Goal: Information Seeking & Learning: Learn about a topic

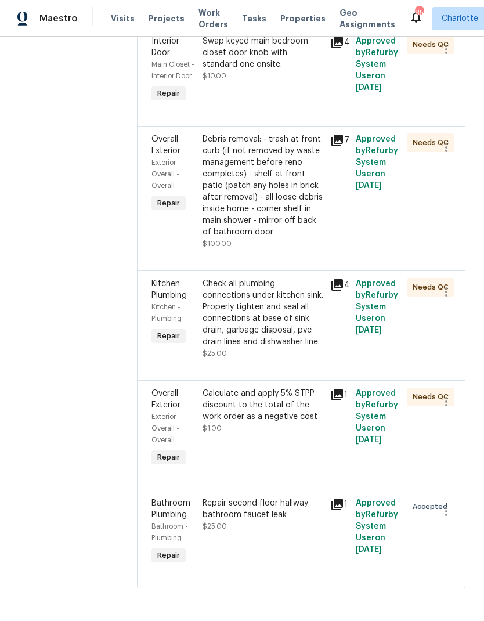
scroll to position [1674, 0]
click at [343, 146] on icon at bounding box center [338, 141] width 12 height 12
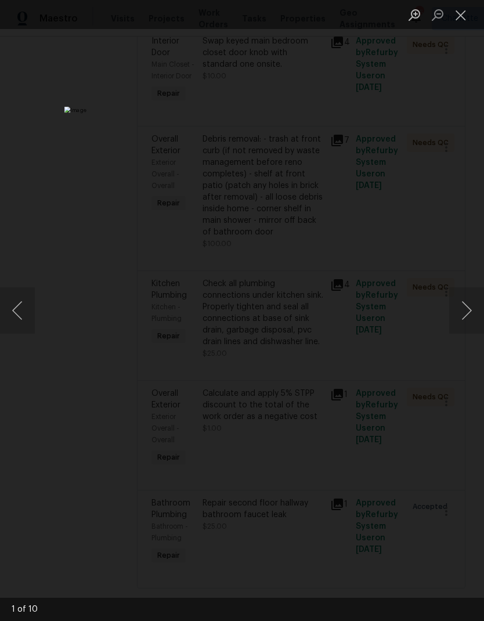
click at [467, 313] on button "Next image" at bounding box center [466, 310] width 35 height 46
click at [468, 314] on button "Next image" at bounding box center [466, 310] width 35 height 46
click at [467, 313] on button "Next image" at bounding box center [466, 310] width 35 height 46
click at [466, 312] on button "Next image" at bounding box center [466, 310] width 35 height 46
click at [466, 314] on button "Next image" at bounding box center [466, 310] width 35 height 46
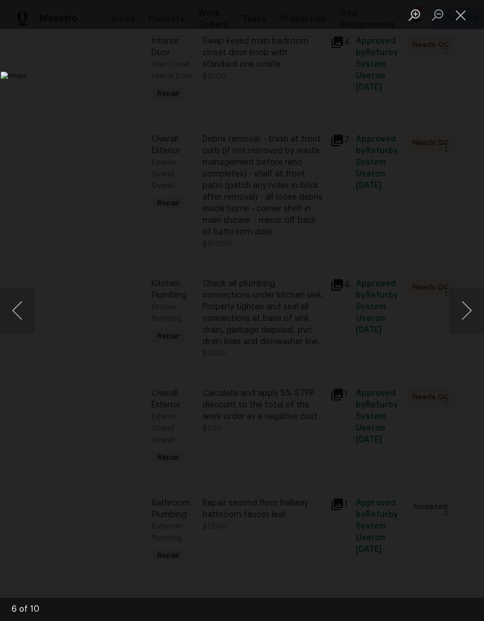
click at [466, 315] on button "Next image" at bounding box center [466, 310] width 35 height 46
click at [466, 314] on button "Next image" at bounding box center [466, 310] width 35 height 46
click at [466, 316] on button "Next image" at bounding box center [466, 310] width 35 height 46
click at [464, 318] on button "Next image" at bounding box center [466, 310] width 35 height 46
click at [463, 320] on button "Next image" at bounding box center [466, 310] width 35 height 46
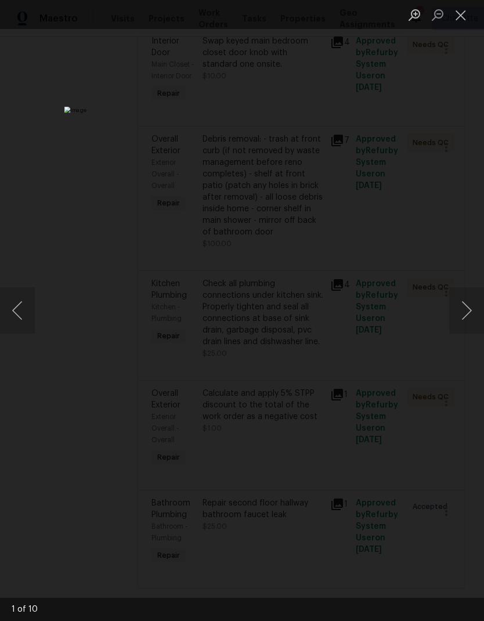
click at [463, 321] on button "Next image" at bounding box center [466, 310] width 35 height 46
click at [465, 15] on button "Close lightbox" at bounding box center [460, 15] width 23 height 20
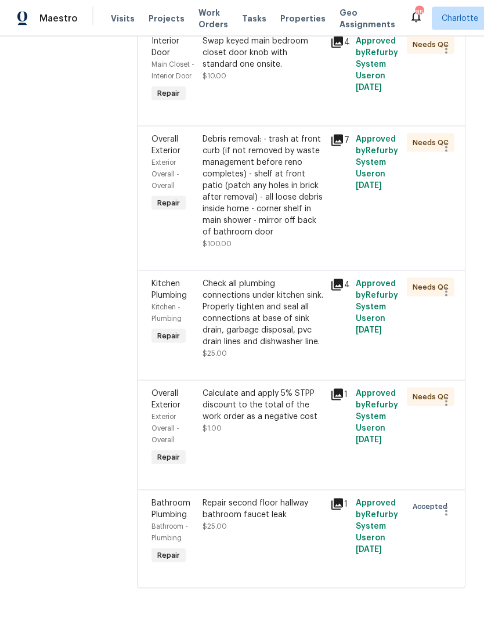
scroll to position [46, 0]
click at [344, 507] on icon at bounding box center [337, 505] width 14 height 14
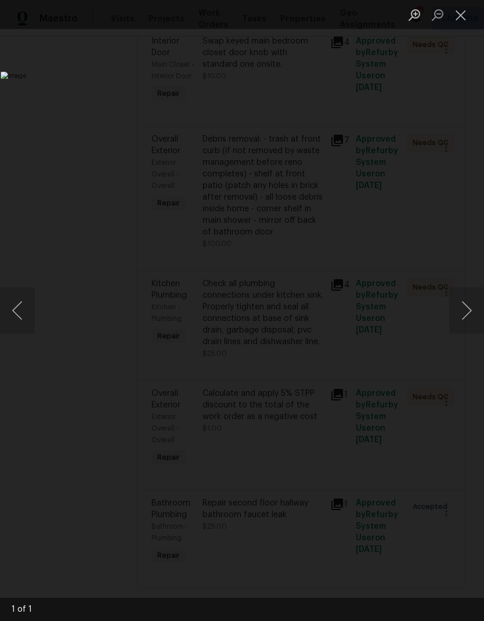
click at [464, 309] on button "Next image" at bounding box center [466, 310] width 35 height 46
click at [464, 14] on button "Close lightbox" at bounding box center [460, 15] width 23 height 20
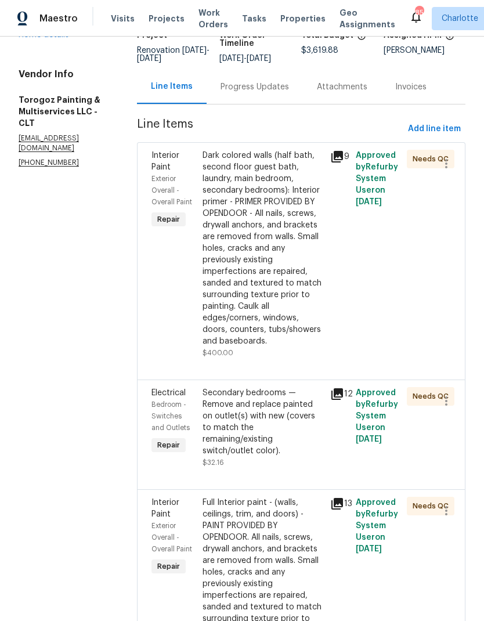
scroll to position [102, 0]
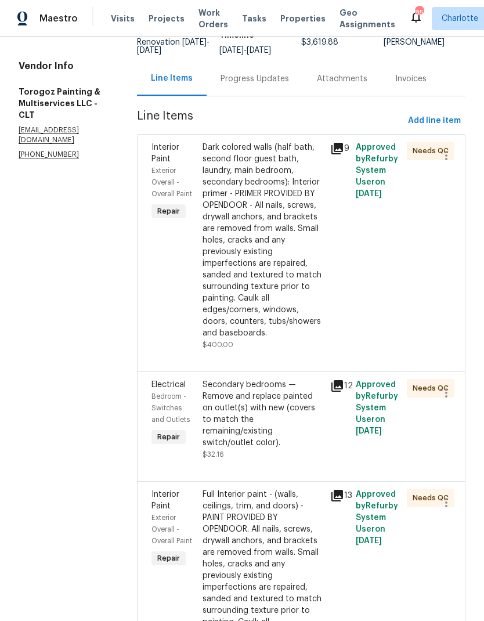
click at [344, 142] on icon at bounding box center [337, 149] width 14 height 14
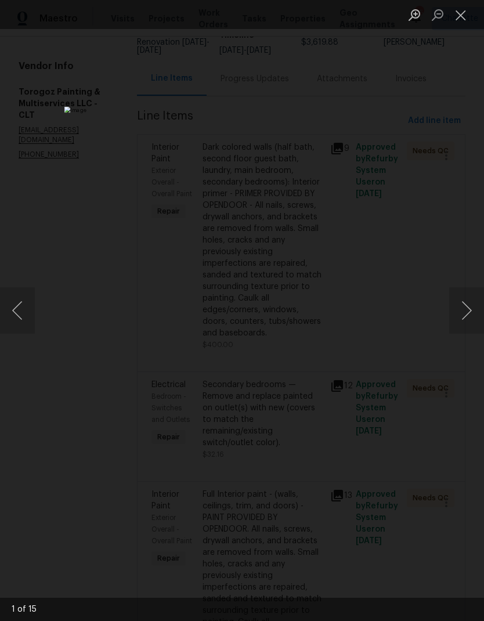
click at [461, 306] on button "Next image" at bounding box center [466, 310] width 35 height 46
click at [464, 305] on button "Next image" at bounding box center [466, 310] width 35 height 46
click at [464, 304] on button "Next image" at bounding box center [466, 310] width 35 height 46
click at [465, 300] on button "Next image" at bounding box center [466, 310] width 35 height 46
click at [466, 298] on button "Next image" at bounding box center [466, 310] width 35 height 46
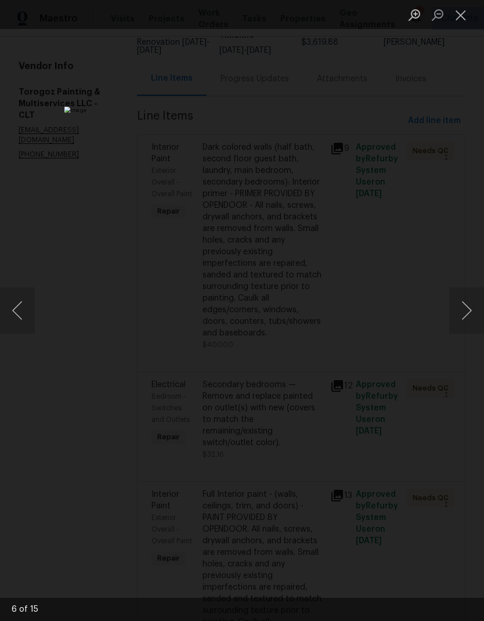
click at [466, 302] on button "Next image" at bounding box center [466, 310] width 35 height 46
click at [465, 308] on button "Next image" at bounding box center [466, 310] width 35 height 46
click at [464, 305] on button "Next image" at bounding box center [466, 310] width 35 height 46
click at [463, 304] on button "Next image" at bounding box center [466, 310] width 35 height 46
click at [464, 305] on button "Next image" at bounding box center [466, 310] width 35 height 46
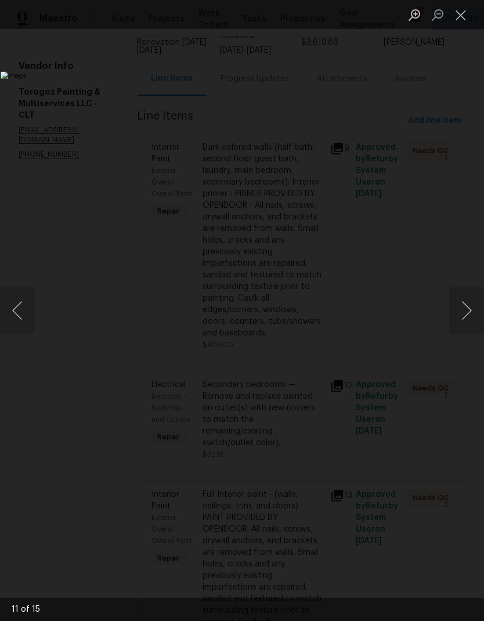
click at [464, 305] on button "Next image" at bounding box center [466, 310] width 35 height 46
click at [465, 304] on button "Next image" at bounding box center [466, 310] width 35 height 46
click at [464, 304] on button "Next image" at bounding box center [466, 310] width 35 height 46
click at [464, 303] on button "Next image" at bounding box center [466, 310] width 35 height 46
click at [463, 304] on button "Next image" at bounding box center [466, 310] width 35 height 46
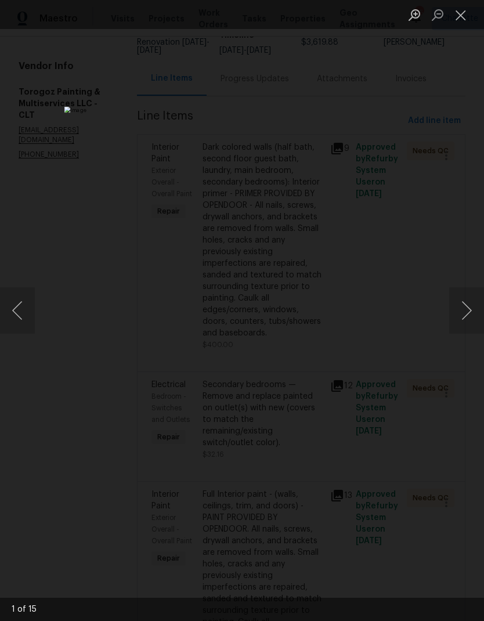
click at [464, 306] on button "Next image" at bounding box center [466, 310] width 35 height 46
click at [459, 21] on button "Close lightbox" at bounding box center [460, 15] width 23 height 20
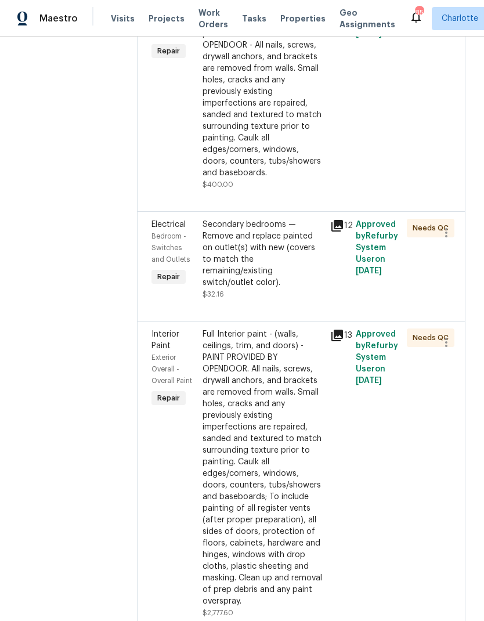
scroll to position [265, 0]
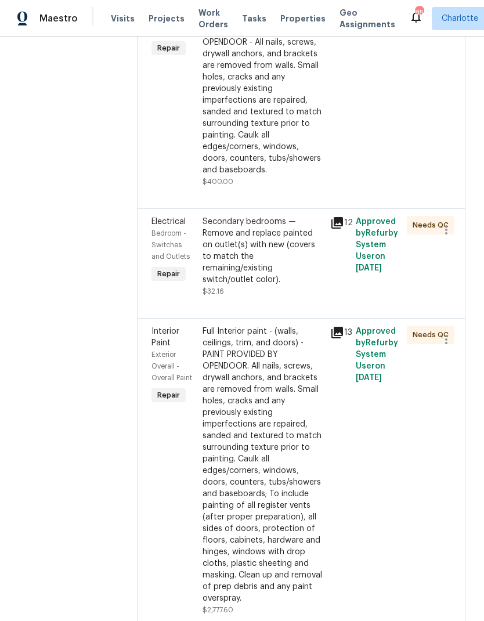
click at [343, 330] on icon at bounding box center [338, 333] width 12 height 12
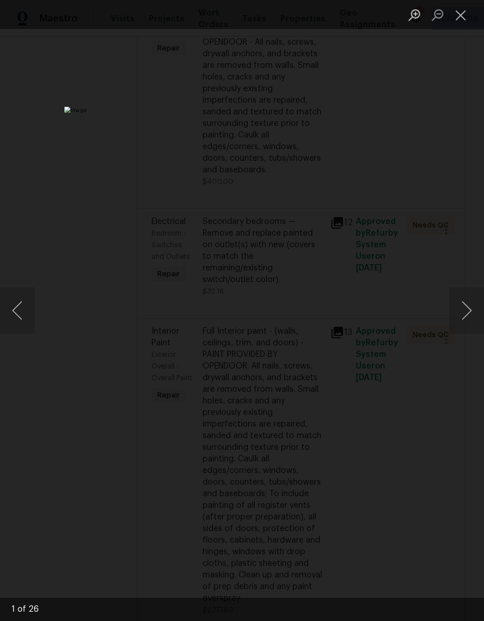
click at [470, 308] on button "Next image" at bounding box center [466, 310] width 35 height 46
click at [469, 307] on button "Next image" at bounding box center [466, 310] width 35 height 46
click at [469, 310] on button "Next image" at bounding box center [466, 310] width 35 height 46
click at [469, 309] on button "Next image" at bounding box center [466, 310] width 35 height 46
click at [467, 311] on button "Next image" at bounding box center [466, 310] width 35 height 46
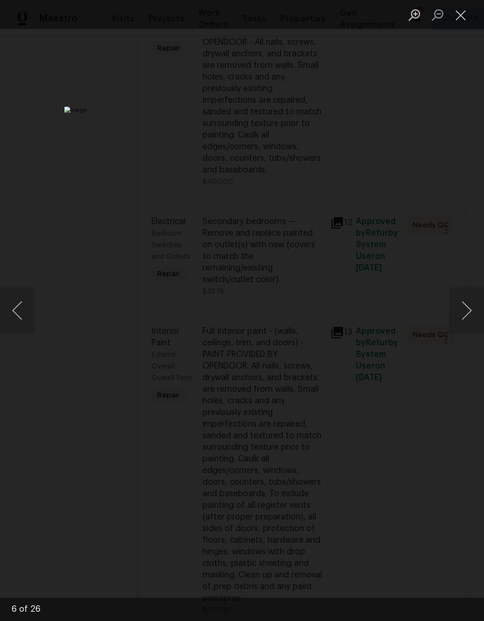
click at [467, 311] on button "Next image" at bounding box center [466, 310] width 35 height 46
click at [469, 311] on button "Next image" at bounding box center [466, 310] width 35 height 46
click at [467, 312] on button "Next image" at bounding box center [466, 310] width 35 height 46
click at [466, 311] on button "Next image" at bounding box center [466, 310] width 35 height 46
click at [466, 313] on button "Next image" at bounding box center [466, 310] width 35 height 46
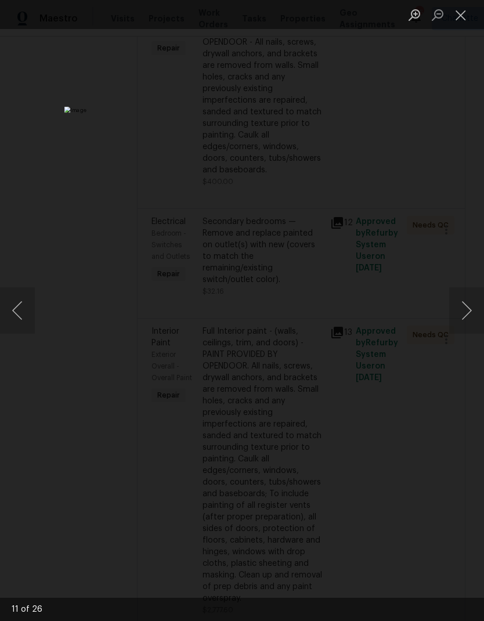
click at [466, 313] on button "Next image" at bounding box center [466, 310] width 35 height 46
click at [466, 314] on button "Next image" at bounding box center [466, 310] width 35 height 46
click at [466, 315] on button "Next image" at bounding box center [466, 310] width 35 height 46
click at [466, 318] on button "Next image" at bounding box center [466, 310] width 35 height 46
click at [467, 317] on button "Next image" at bounding box center [466, 310] width 35 height 46
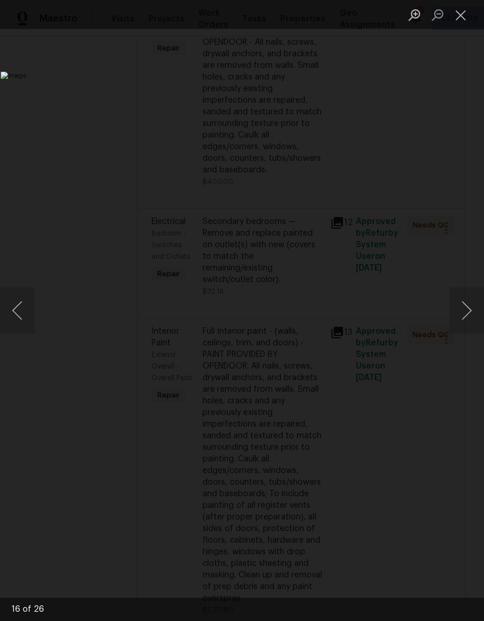
click at [467, 313] on button "Next image" at bounding box center [466, 310] width 35 height 46
click at [469, 314] on button "Next image" at bounding box center [466, 310] width 35 height 46
click at [469, 311] on button "Next image" at bounding box center [466, 310] width 35 height 46
click at [467, 313] on button "Next image" at bounding box center [466, 310] width 35 height 46
click at [468, 311] on button "Next image" at bounding box center [466, 310] width 35 height 46
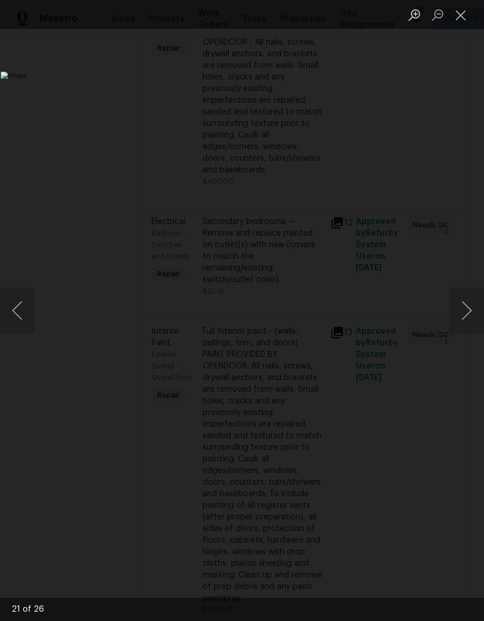
click at [466, 13] on button "Close lightbox" at bounding box center [460, 15] width 23 height 20
